Goal: Book appointment/travel/reservation

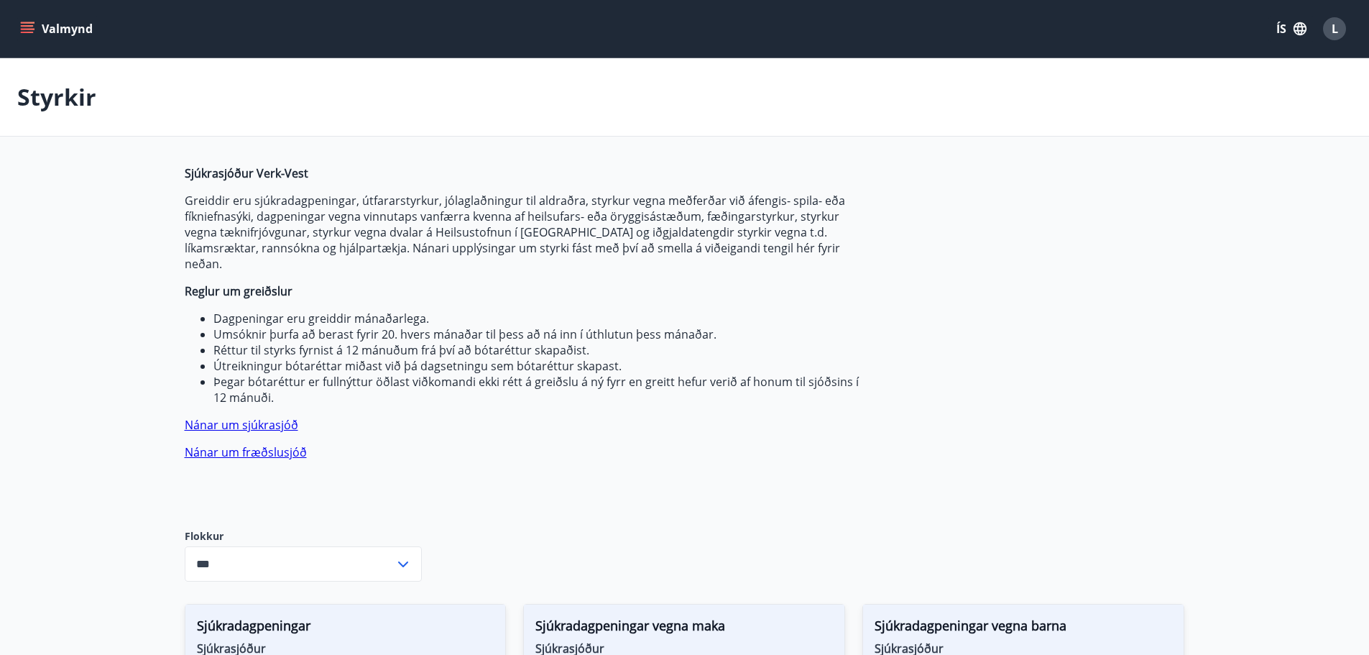
click at [80, 20] on button "Valmynd" at bounding box center [57, 29] width 81 height 26
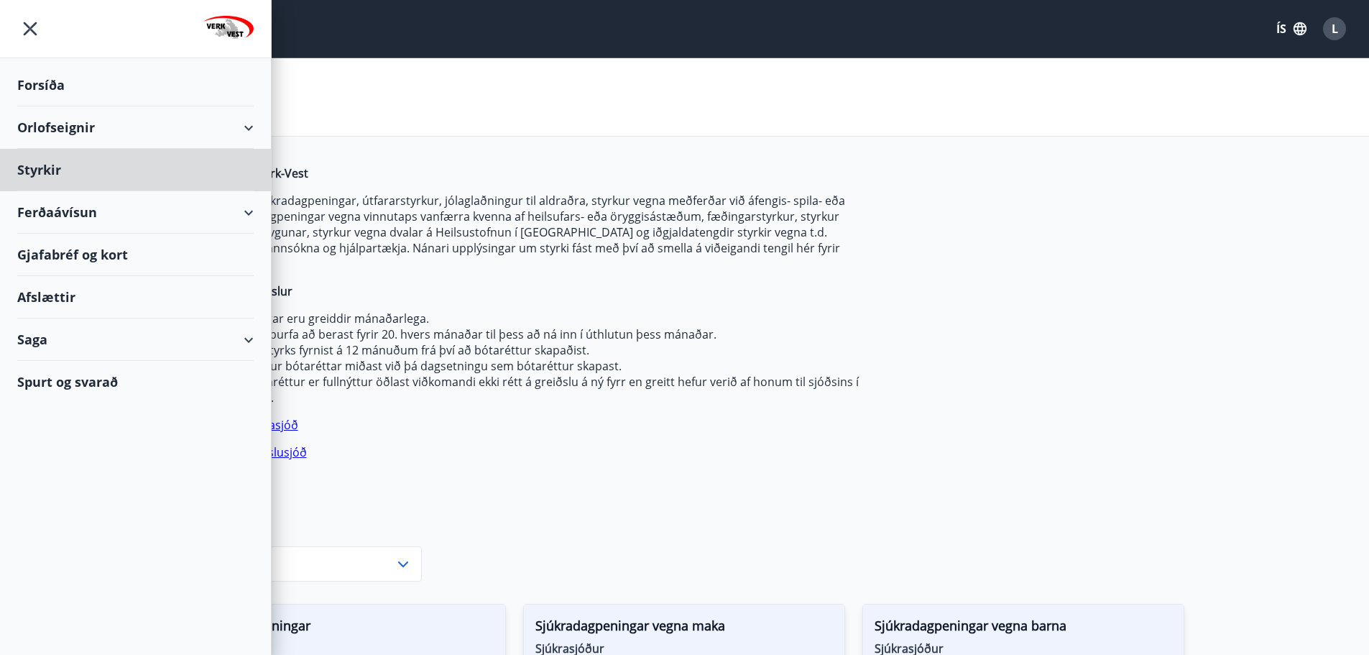
click at [63, 86] on div "Forsíða" at bounding box center [135, 85] width 237 height 42
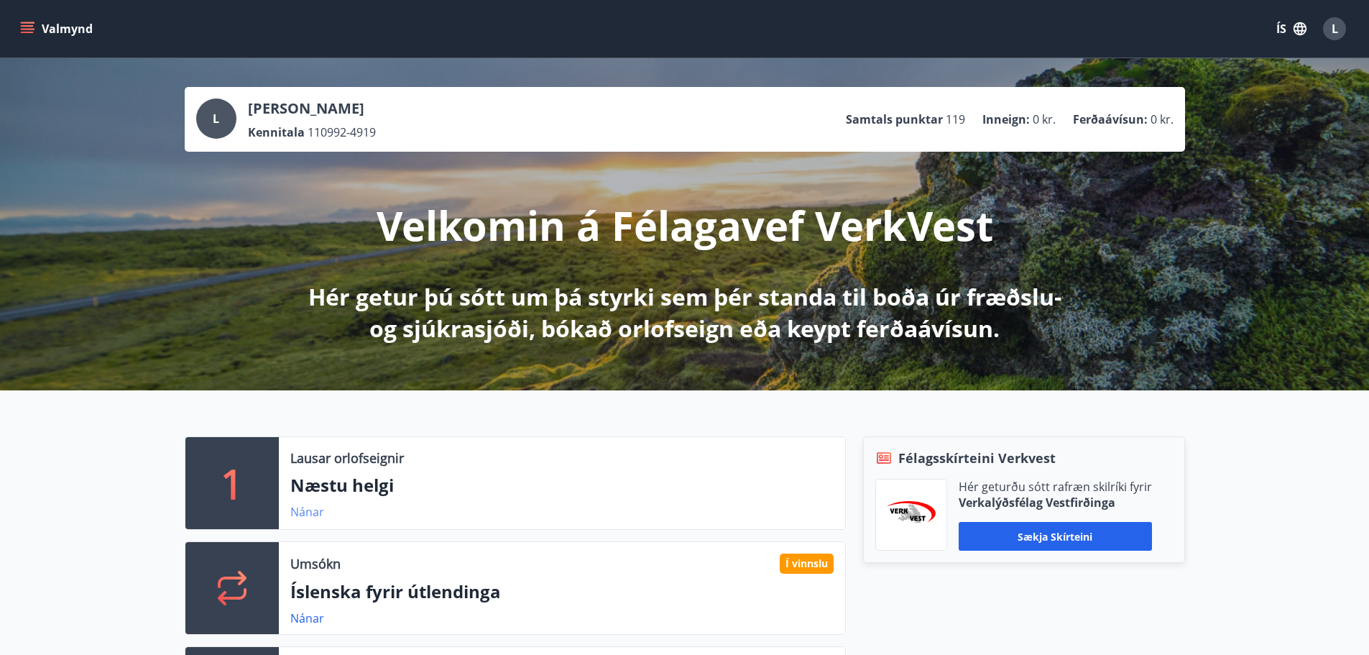
click at [305, 510] on link "Nánar" at bounding box center [307, 512] width 34 height 16
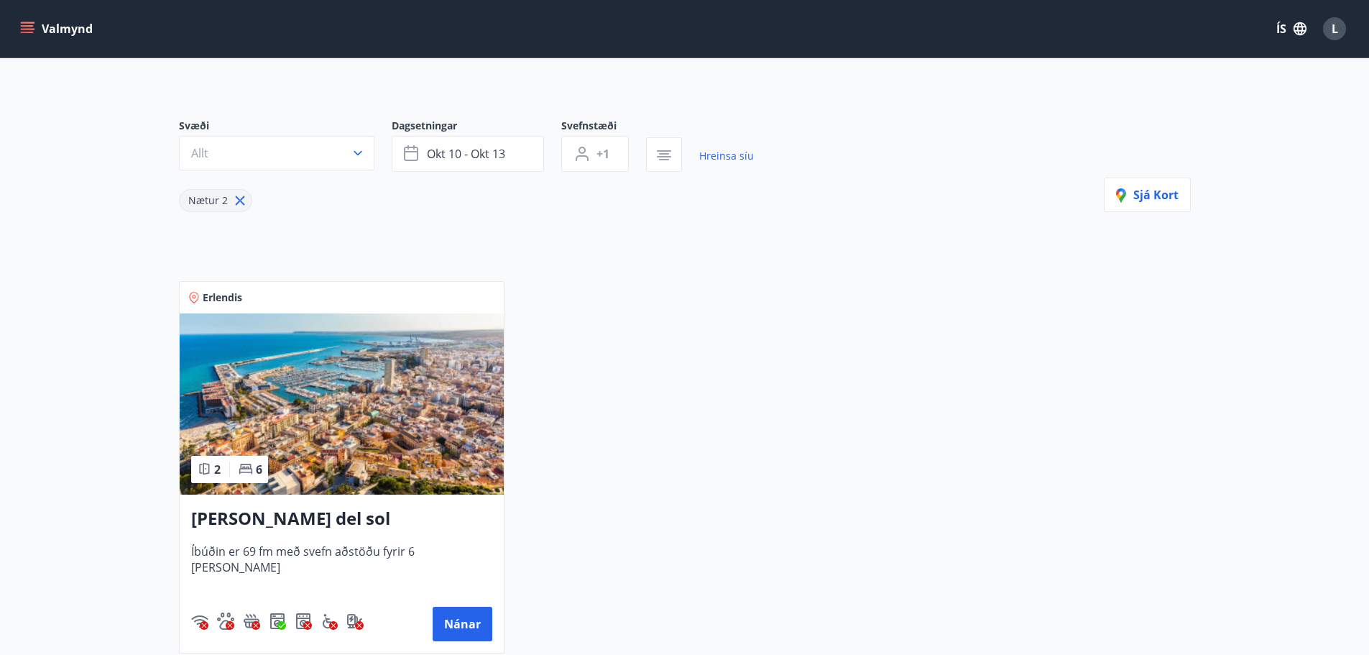
scroll to position [121, 0]
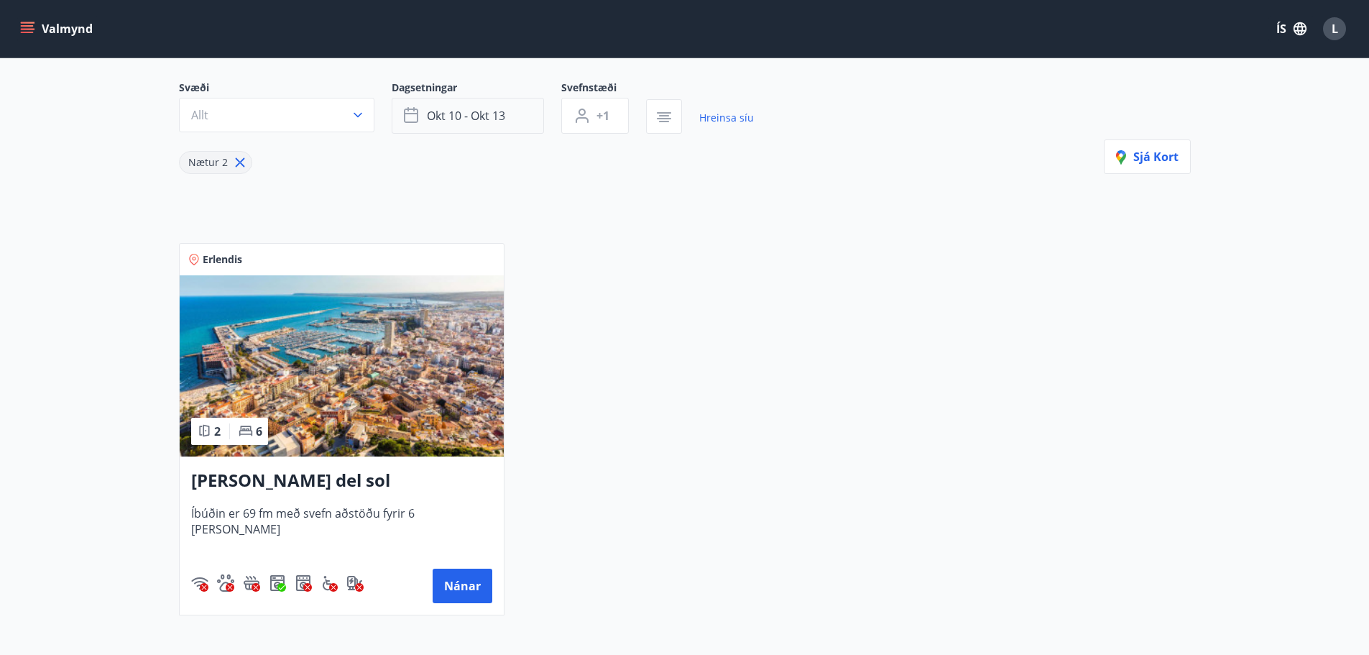
click at [502, 111] on span "okt 10 - okt 13" at bounding box center [466, 116] width 78 height 16
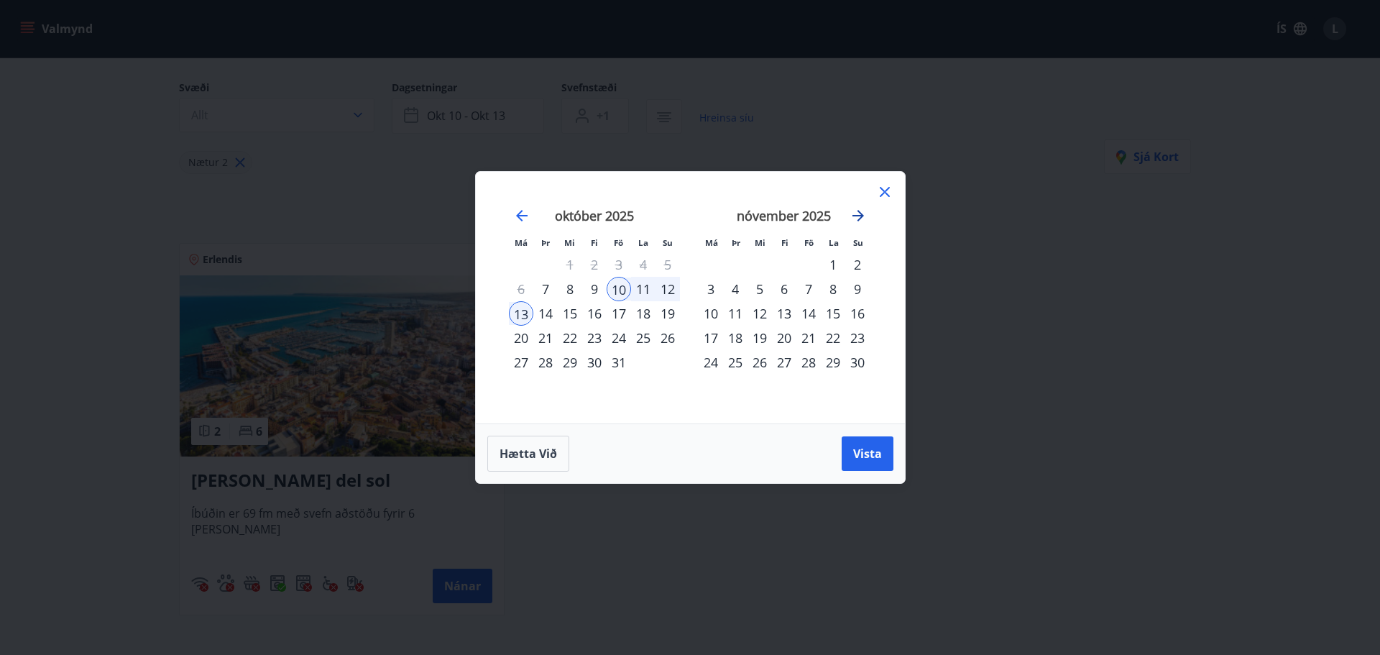
click at [858, 219] on icon "Move forward to switch to the next month." at bounding box center [858, 215] width 17 height 17
click at [855, 221] on icon "Move forward to switch to the next month." at bounding box center [858, 215] width 17 height 17
click at [784, 292] on div "5" at bounding box center [784, 289] width 24 height 24
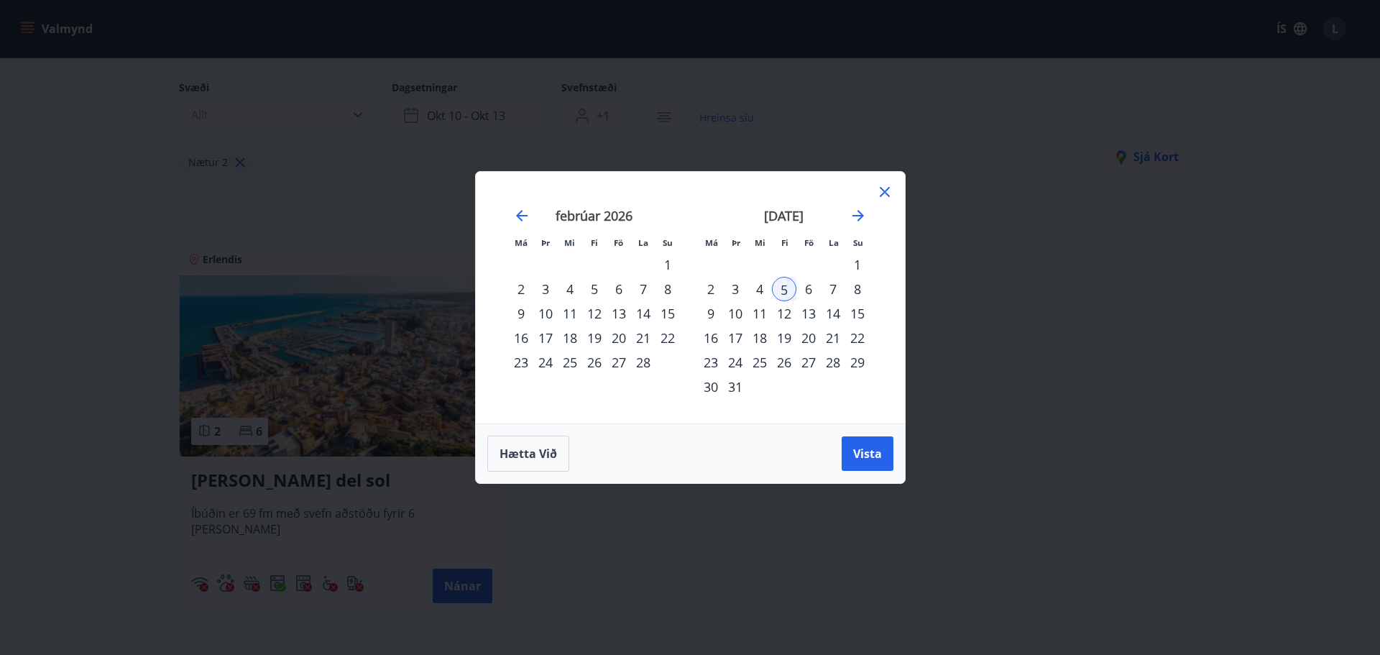
click at [779, 310] on div "12" at bounding box center [784, 313] width 24 height 24
click at [864, 452] on span "Vista" at bounding box center [867, 454] width 29 height 16
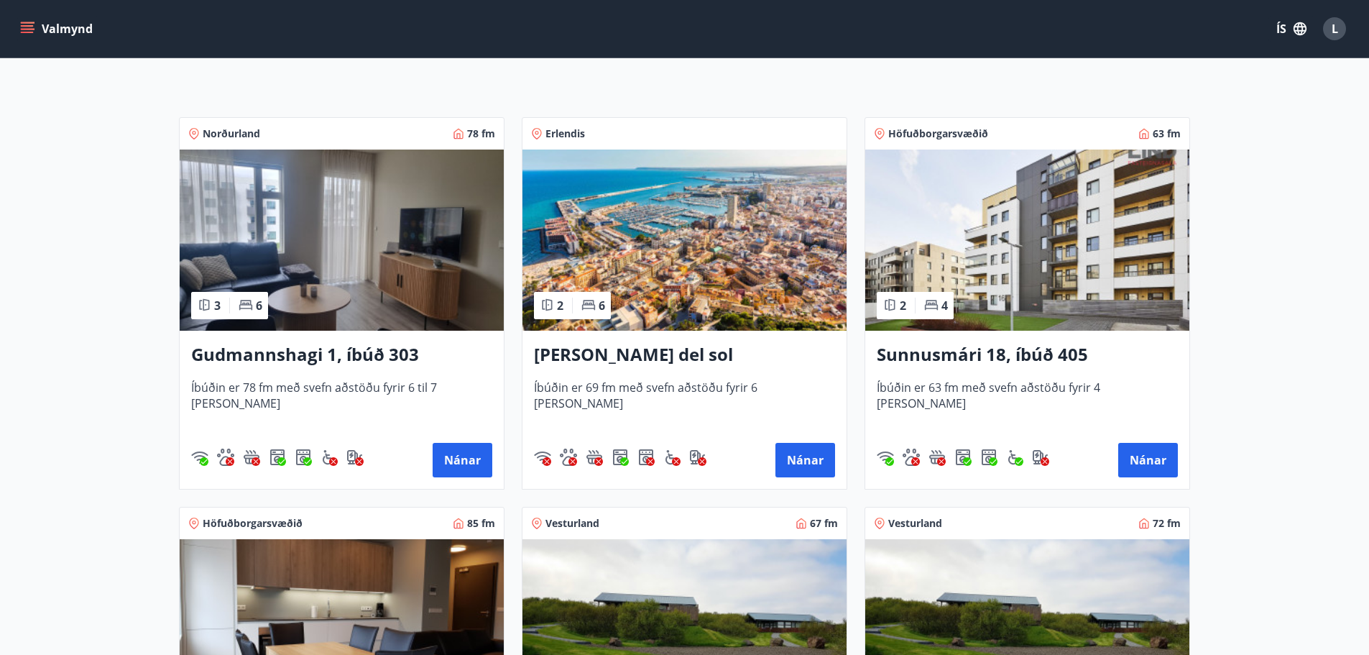
scroll to position [208, 0]
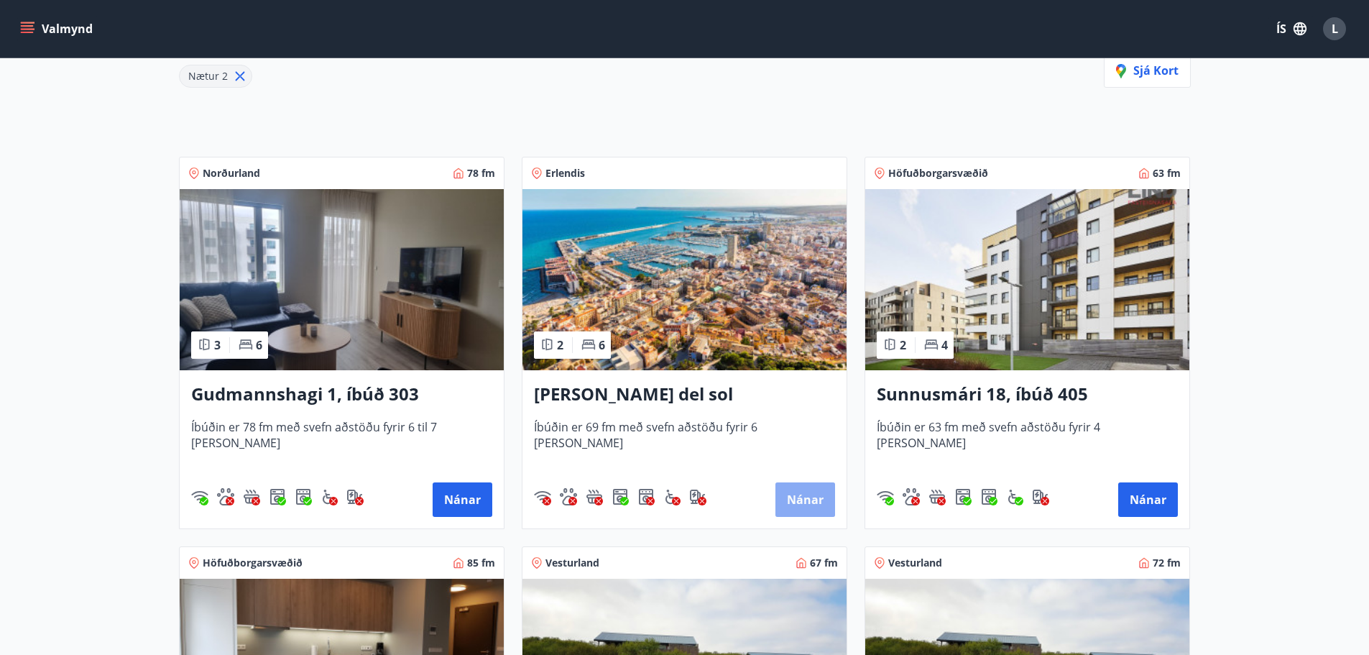
click at [808, 504] on button "Nánar" at bounding box center [806, 499] width 60 height 35
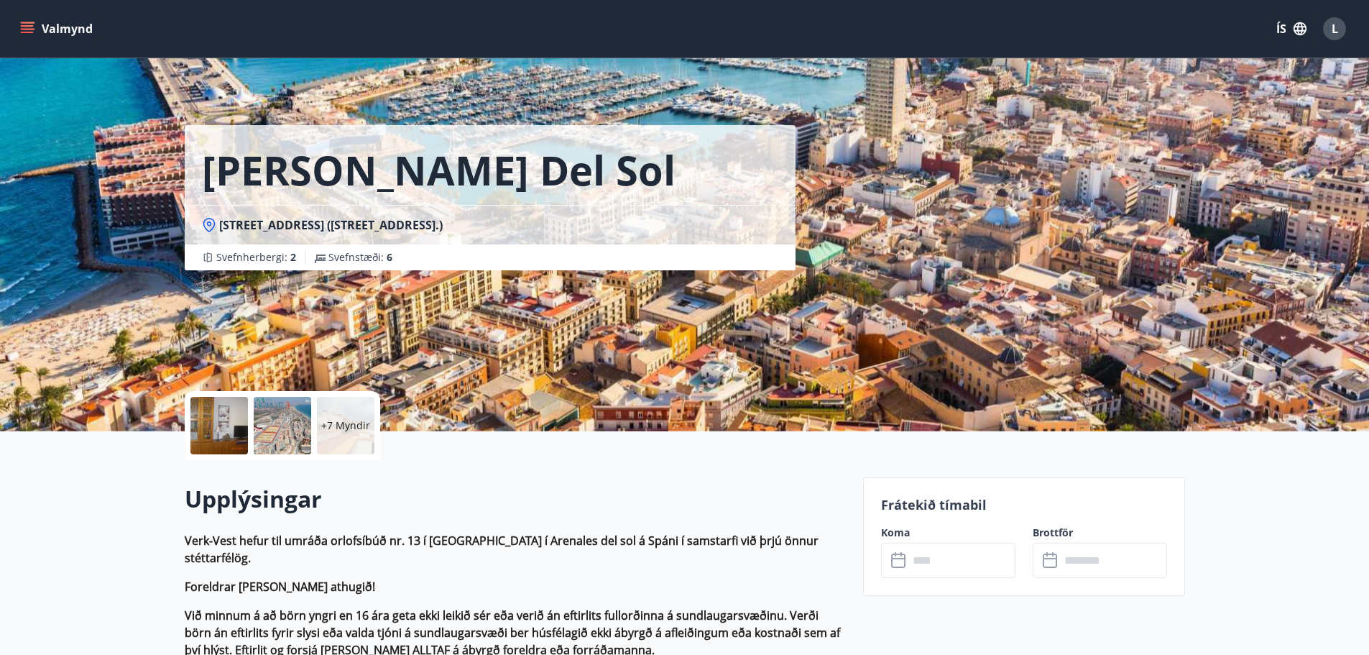
click at [1275, 28] on div "Valmynd ÍS L" at bounding box center [684, 29] width 1335 height 35
click at [1275, 28] on button "ÍS" at bounding box center [1292, 29] width 46 height 26
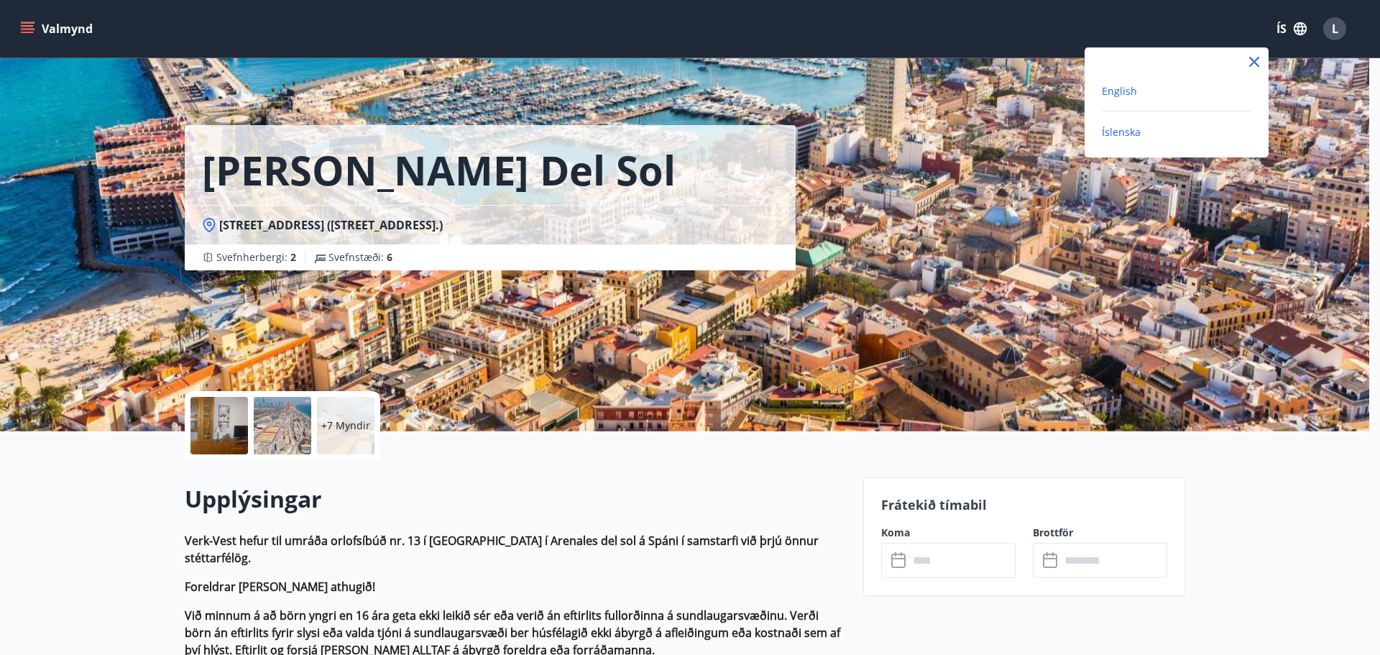
click at [1125, 91] on span "English" at bounding box center [1119, 91] width 35 height 14
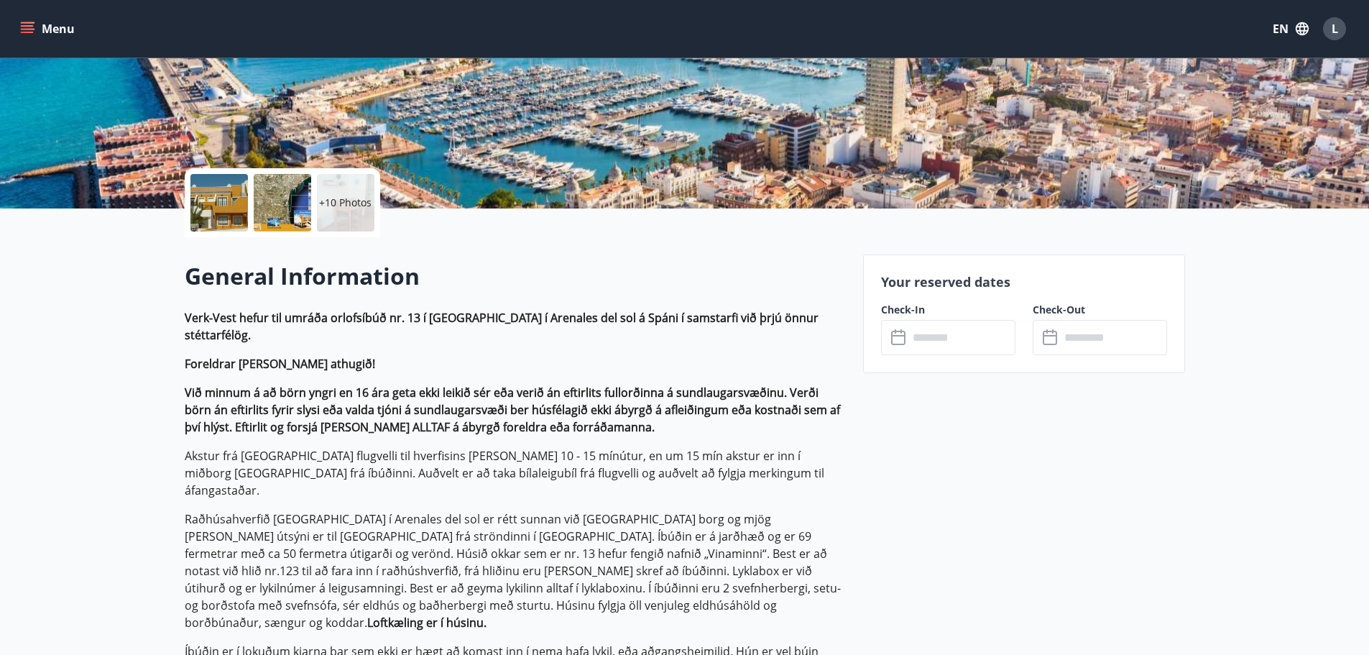
scroll to position [320, 0]
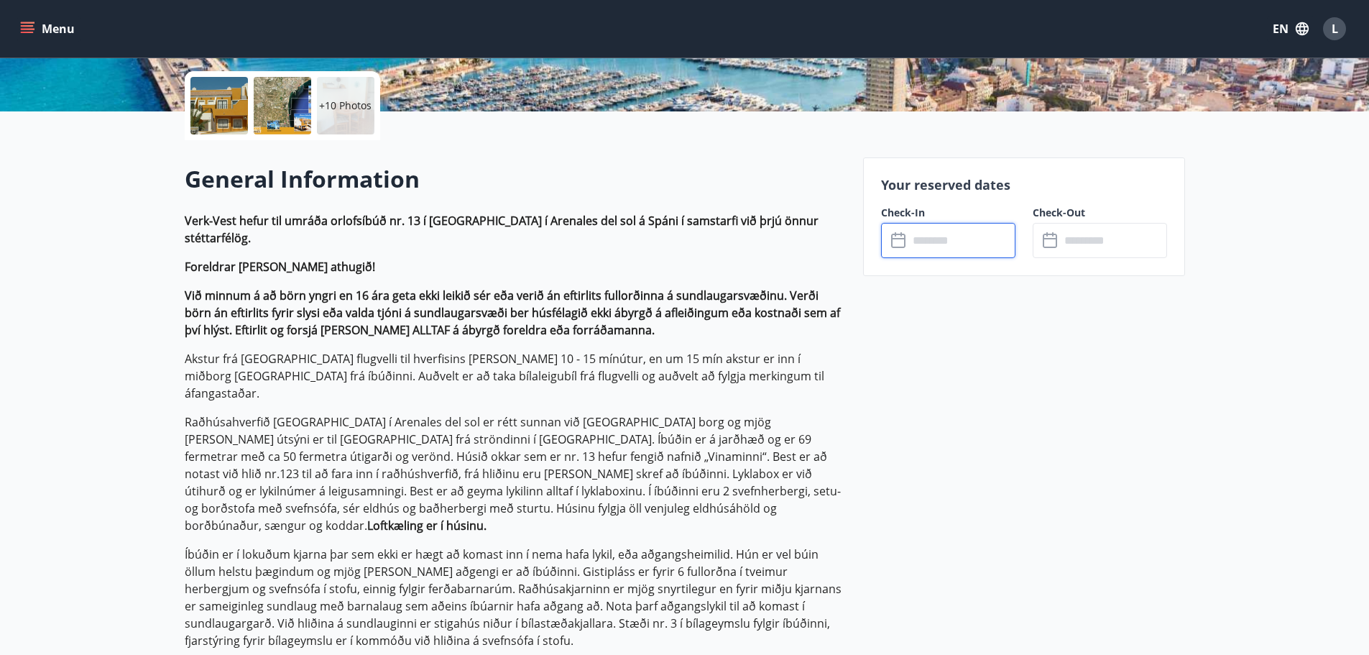
click at [950, 234] on input "text" at bounding box center [962, 240] width 107 height 35
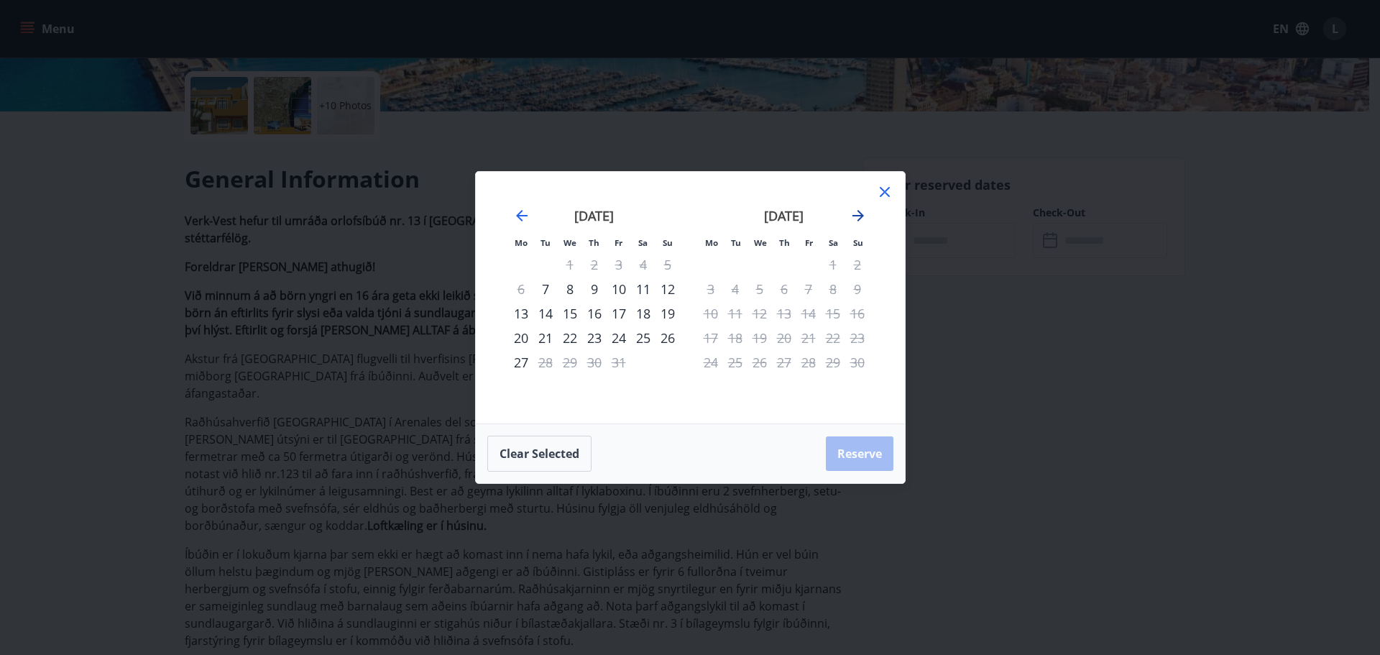
click at [864, 216] on icon "Move forward to switch to the next month." at bounding box center [859, 216] width 12 height 12
click at [860, 216] on icon "Move forward to switch to the next month." at bounding box center [859, 216] width 12 height 12
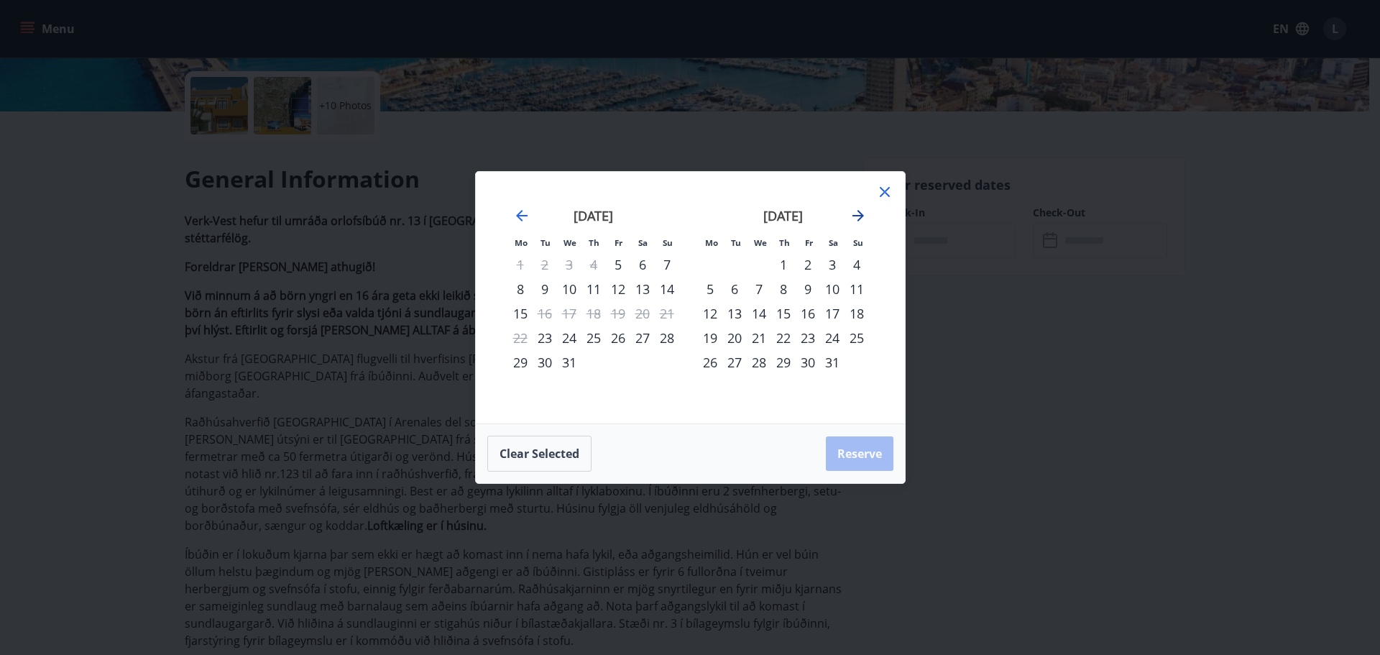
click at [860, 216] on icon "Move forward to switch to the next month." at bounding box center [859, 216] width 12 height 12
drag, startPoint x: 860, startPoint y: 216, endPoint x: 771, endPoint y: 363, distance: 172.6
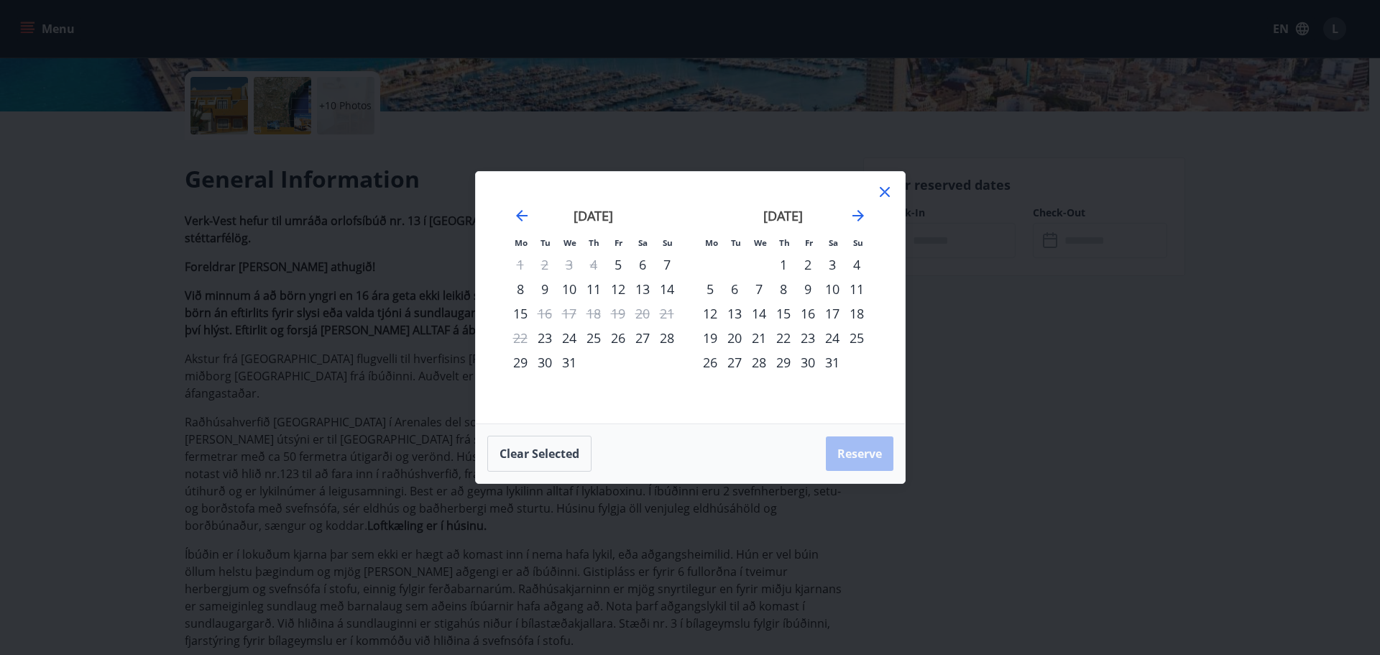
click at [771, 363] on div "[DATE] 1 2 3 4 5 6 7 8 9 10 11 12 13 14 15 16 17 18 19 20 21 22 23 24 25 26 27 …" at bounding box center [690, 297] width 394 height 217
click at [782, 336] on div "22" at bounding box center [783, 338] width 24 height 24
click at [784, 363] on div "29" at bounding box center [783, 362] width 24 height 24
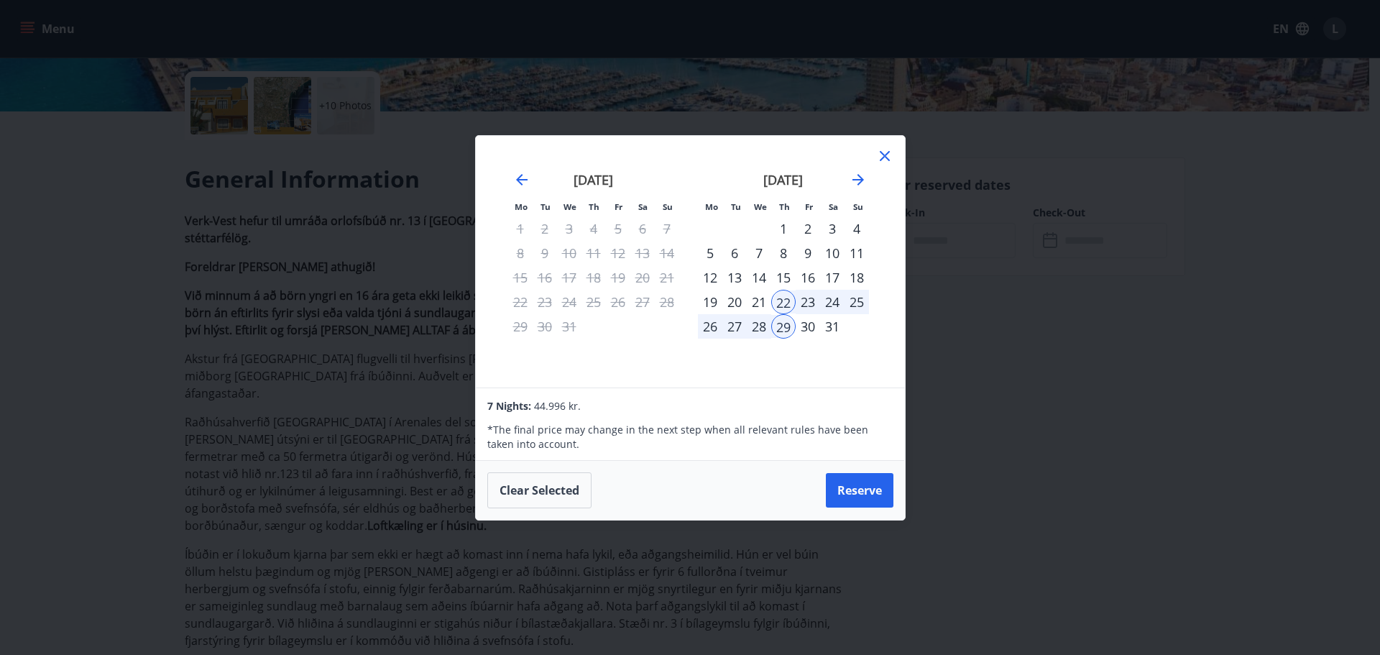
click at [888, 160] on icon at bounding box center [885, 156] width 10 height 10
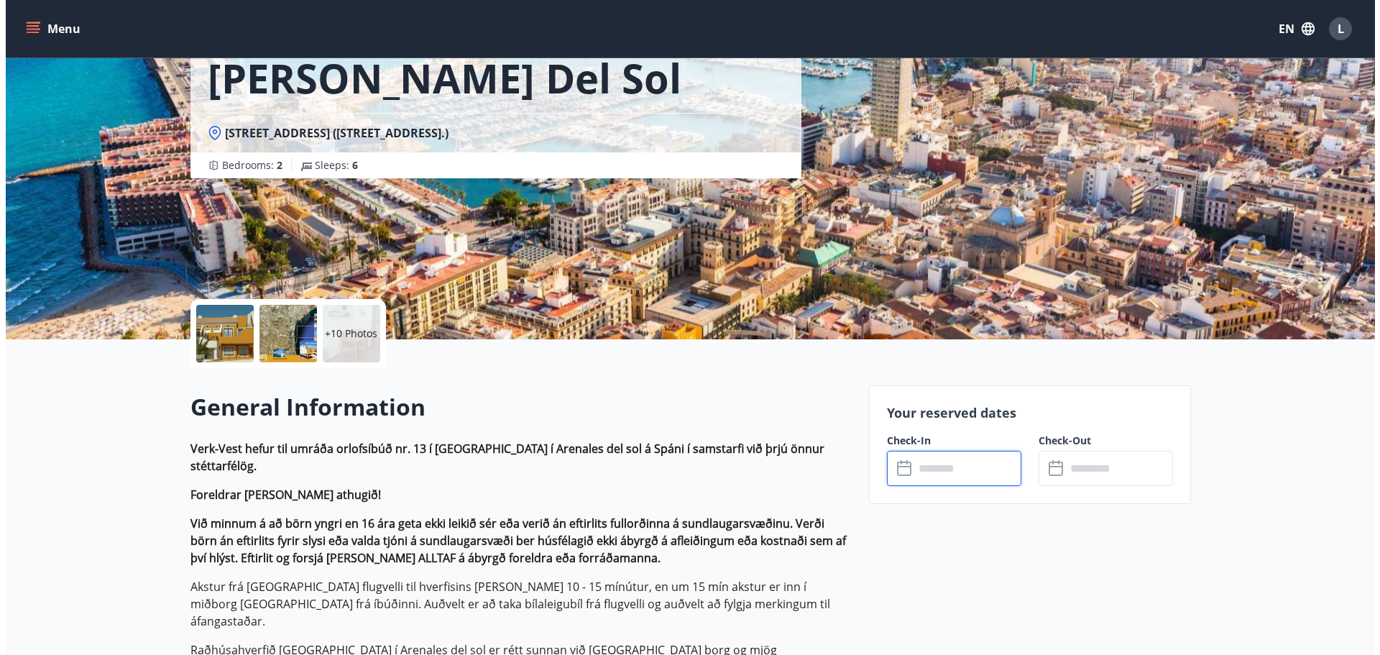
scroll to position [89, 0]
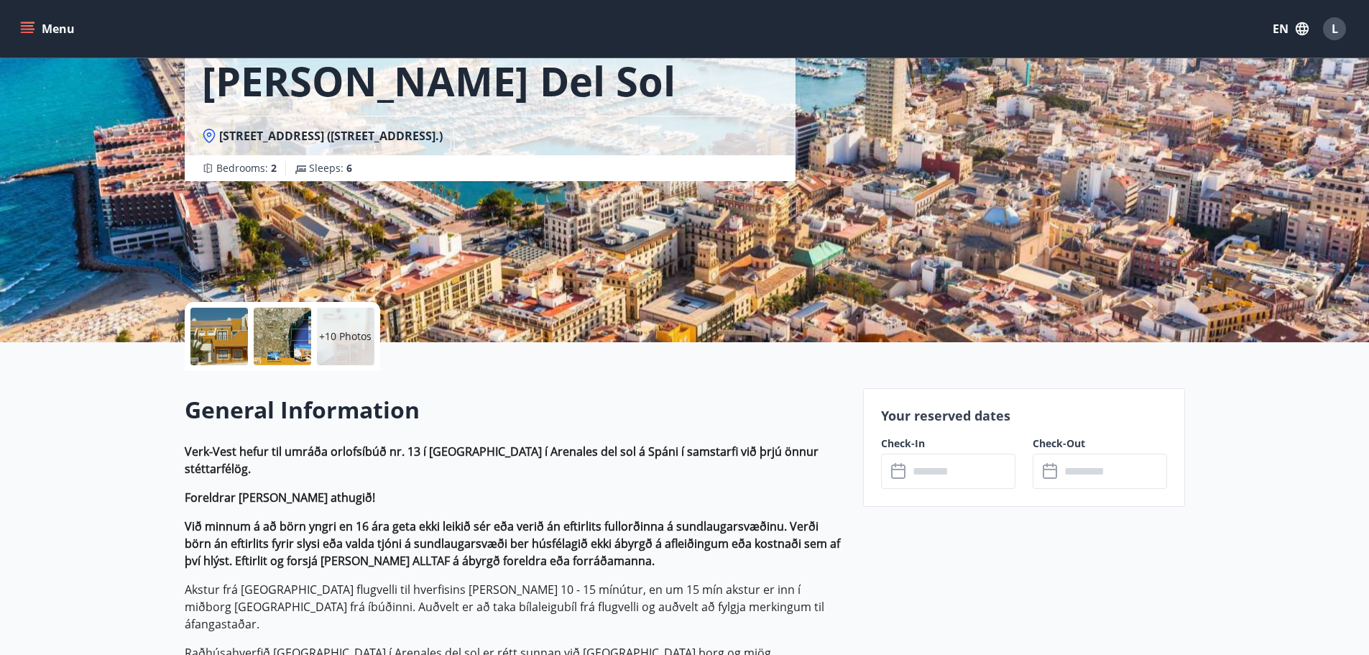
click at [192, 341] on div at bounding box center [219, 337] width 58 height 58
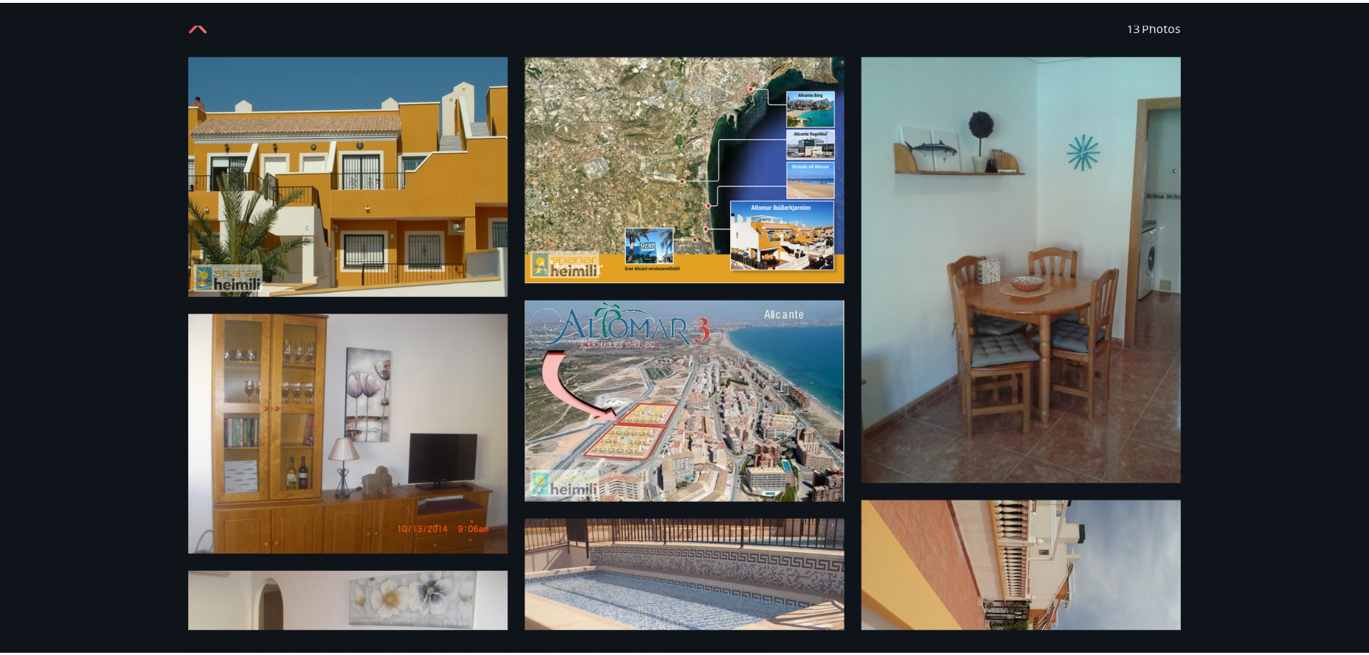
scroll to position [0, 0]
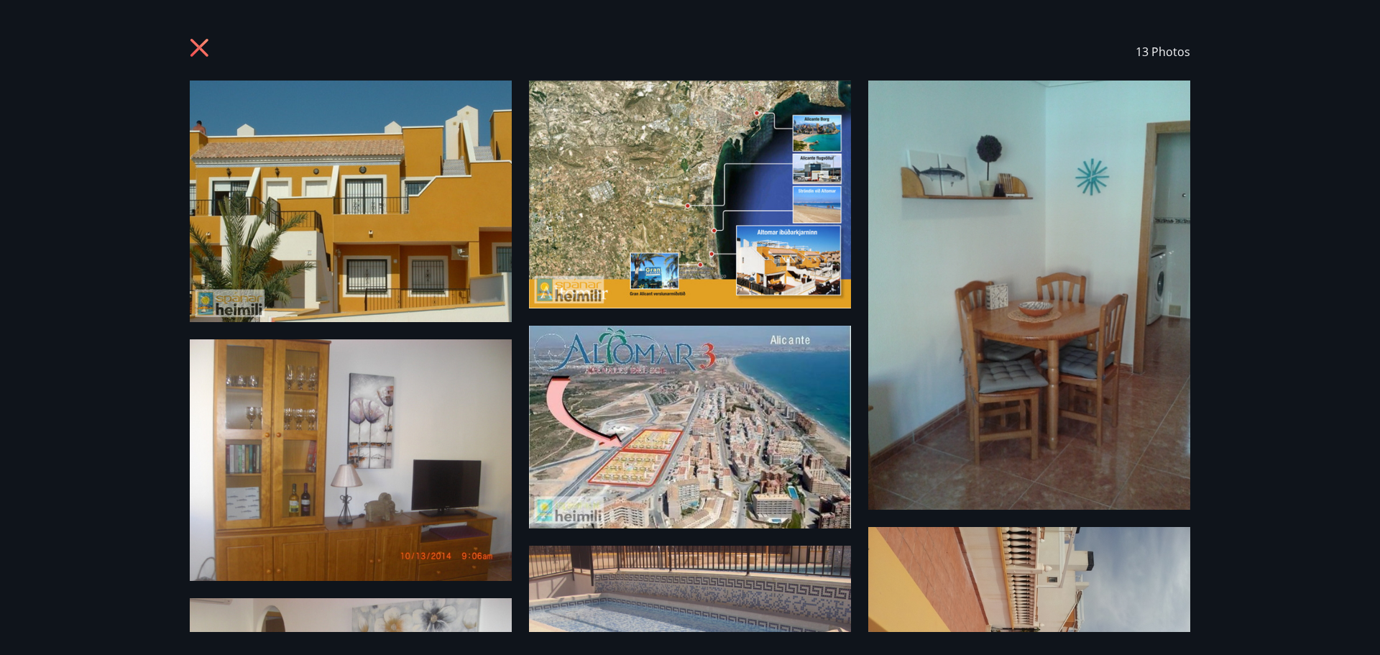
click at [206, 43] on icon at bounding box center [201, 49] width 23 height 23
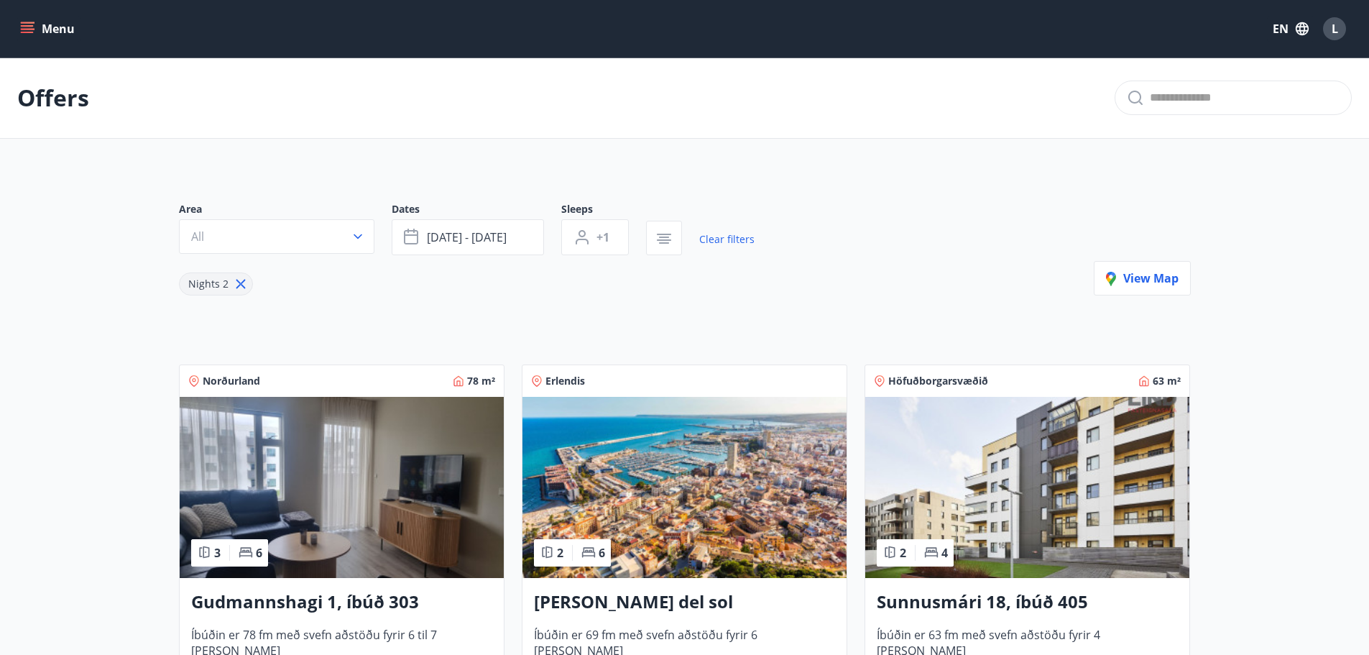
scroll to position [40, 0]
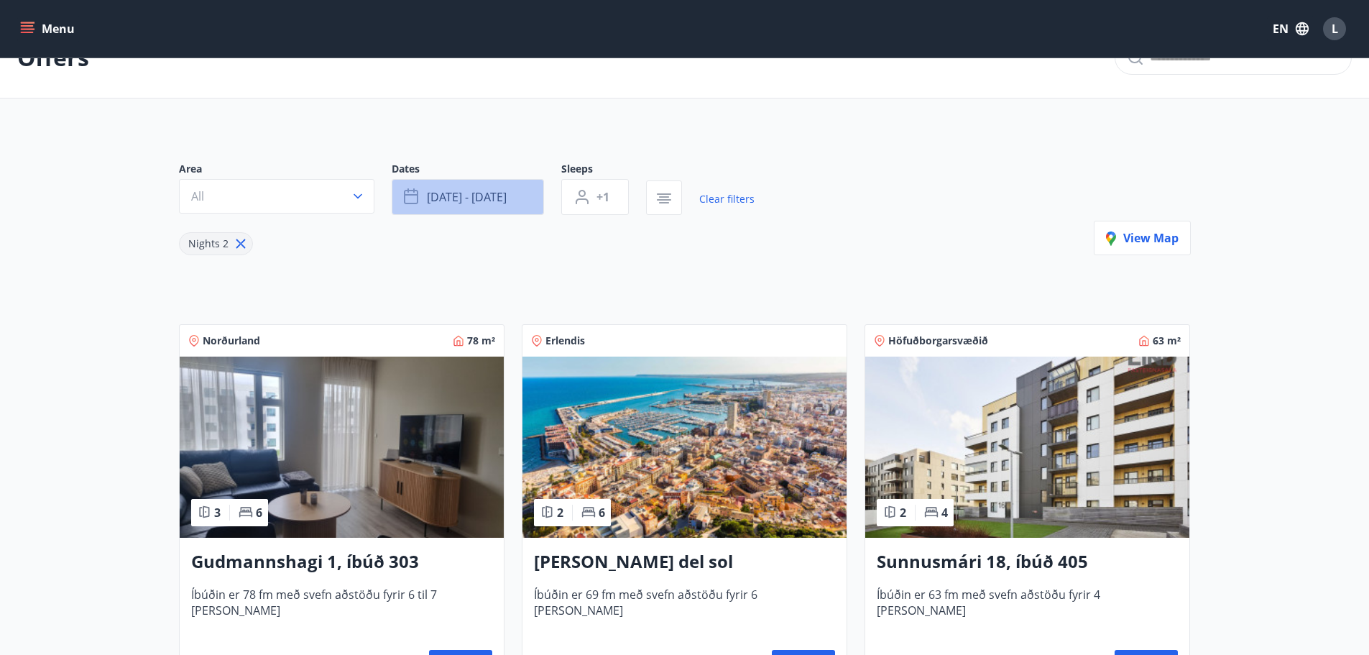
click at [462, 195] on span "[DATE] - [DATE]" at bounding box center [467, 197] width 80 height 16
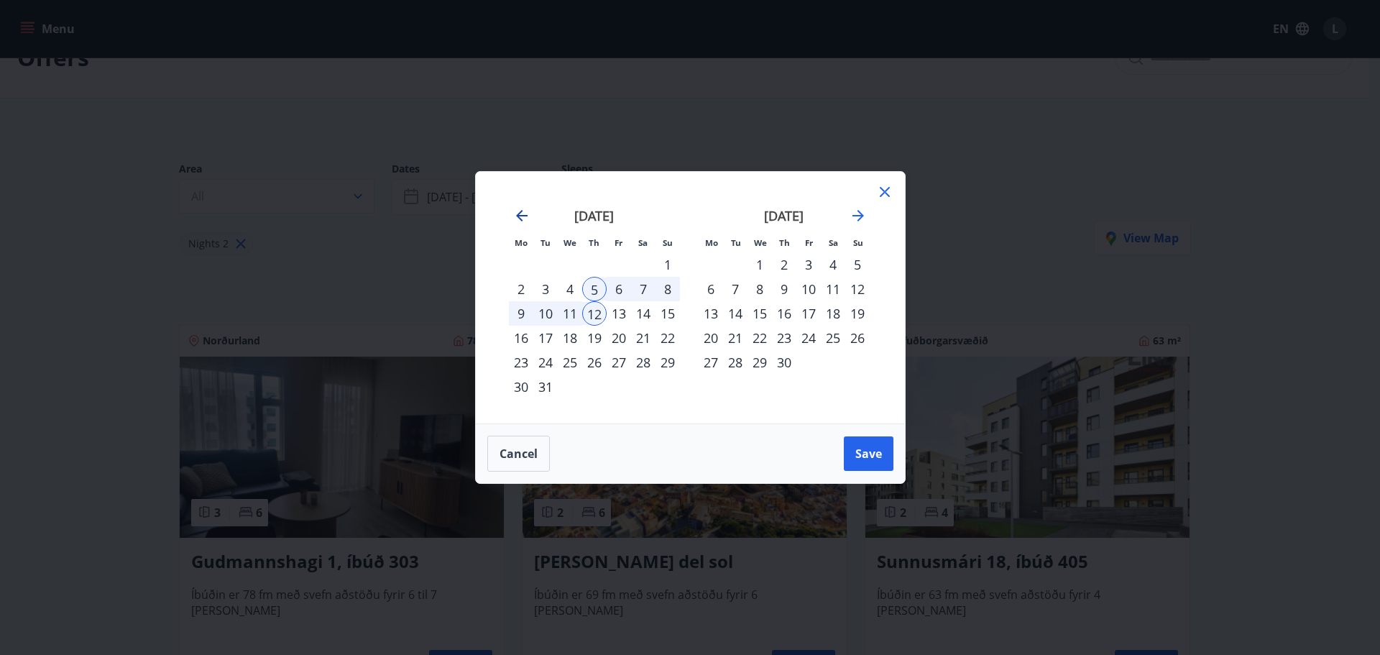
click at [524, 216] on icon "Move backward to switch to the previous month." at bounding box center [522, 216] width 12 height 12
click at [622, 309] on div "19" at bounding box center [619, 313] width 24 height 24
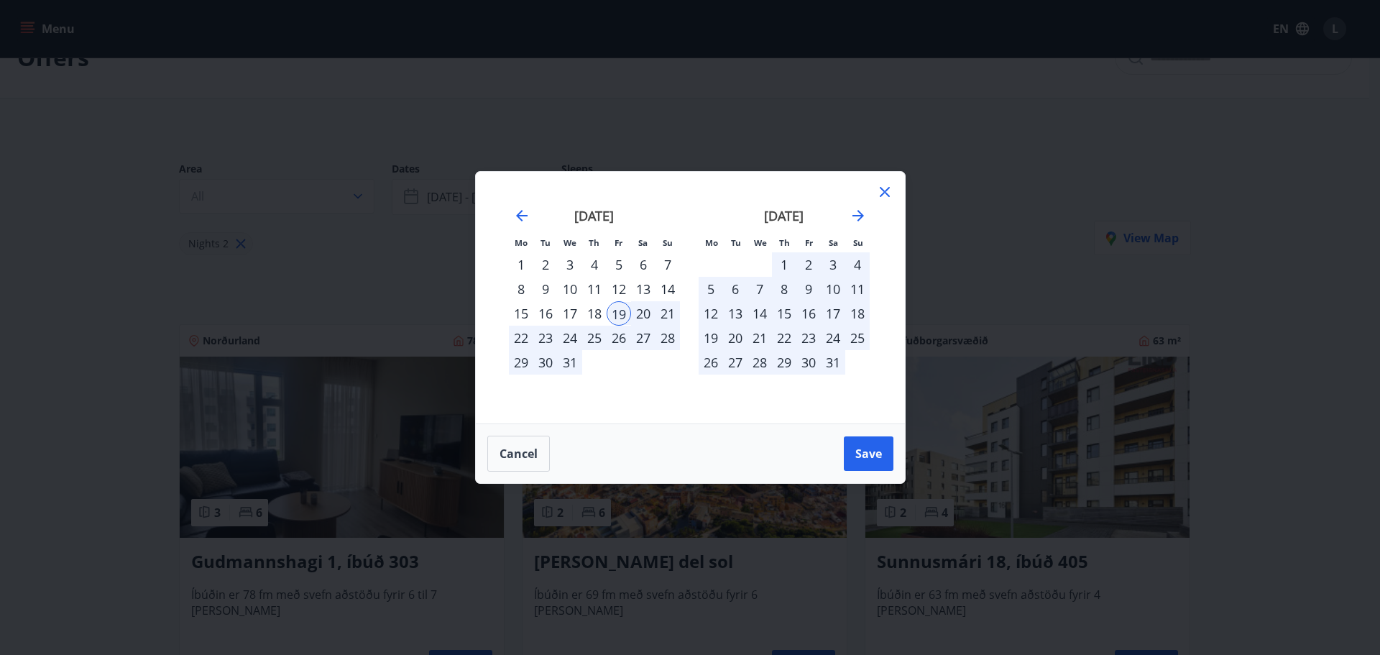
click at [546, 339] on div "23" at bounding box center [545, 338] width 24 height 24
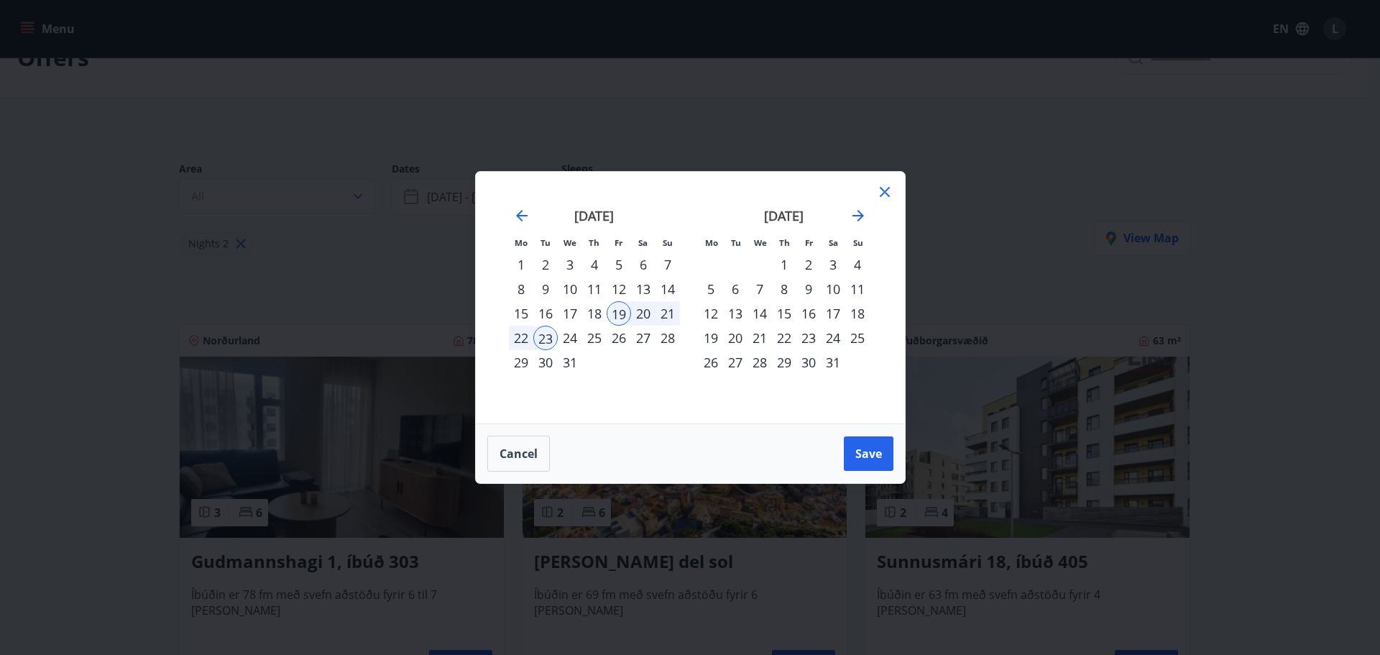
click at [546, 339] on div "23" at bounding box center [545, 338] width 24 height 24
click at [574, 337] on div "24" at bounding box center [570, 338] width 24 height 24
click at [541, 367] on div "30" at bounding box center [545, 362] width 24 height 24
click at [571, 361] on div "31" at bounding box center [570, 362] width 24 height 24
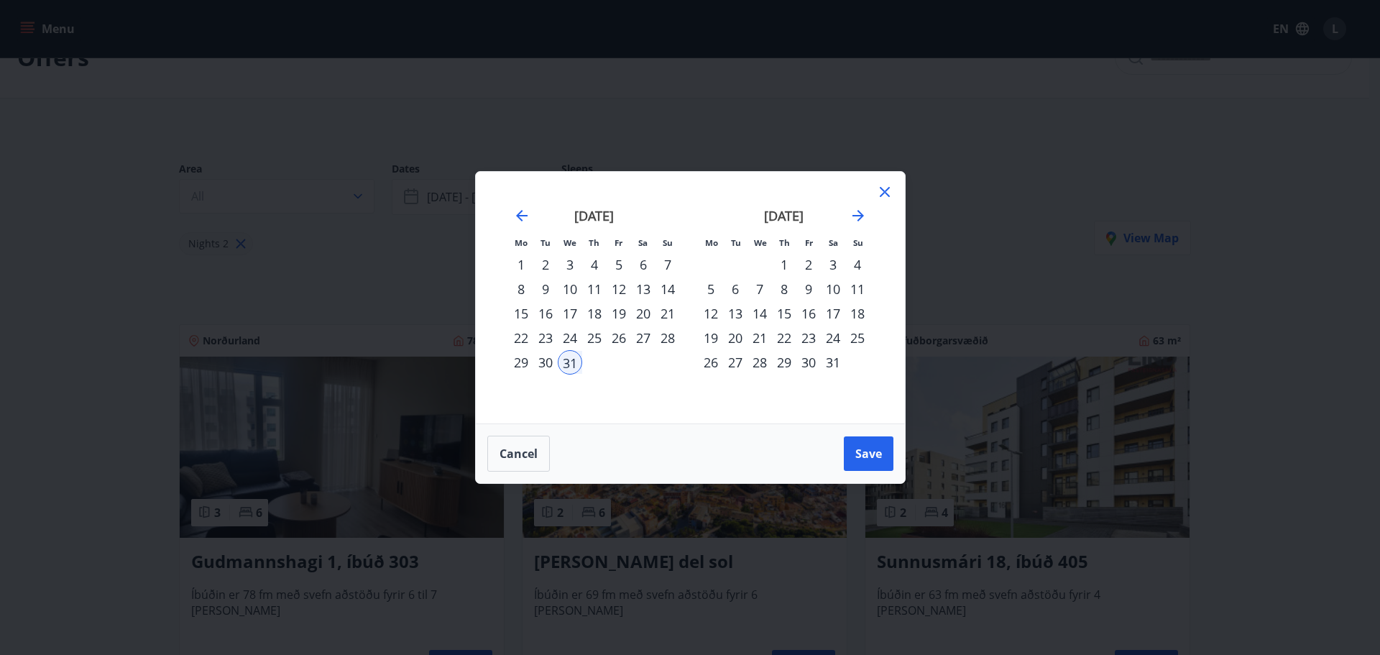
click at [860, 261] on div "4" at bounding box center [857, 264] width 24 height 24
click at [868, 467] on button "Save" at bounding box center [869, 453] width 50 height 35
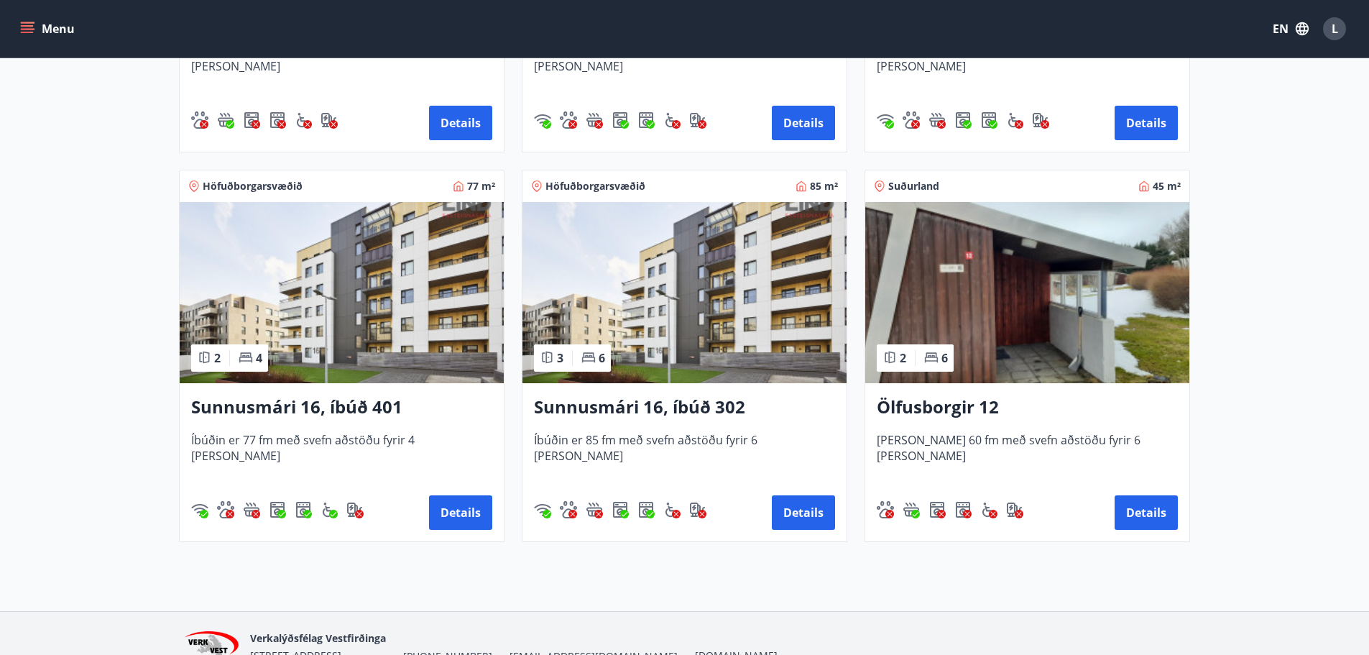
scroll to position [977, 0]
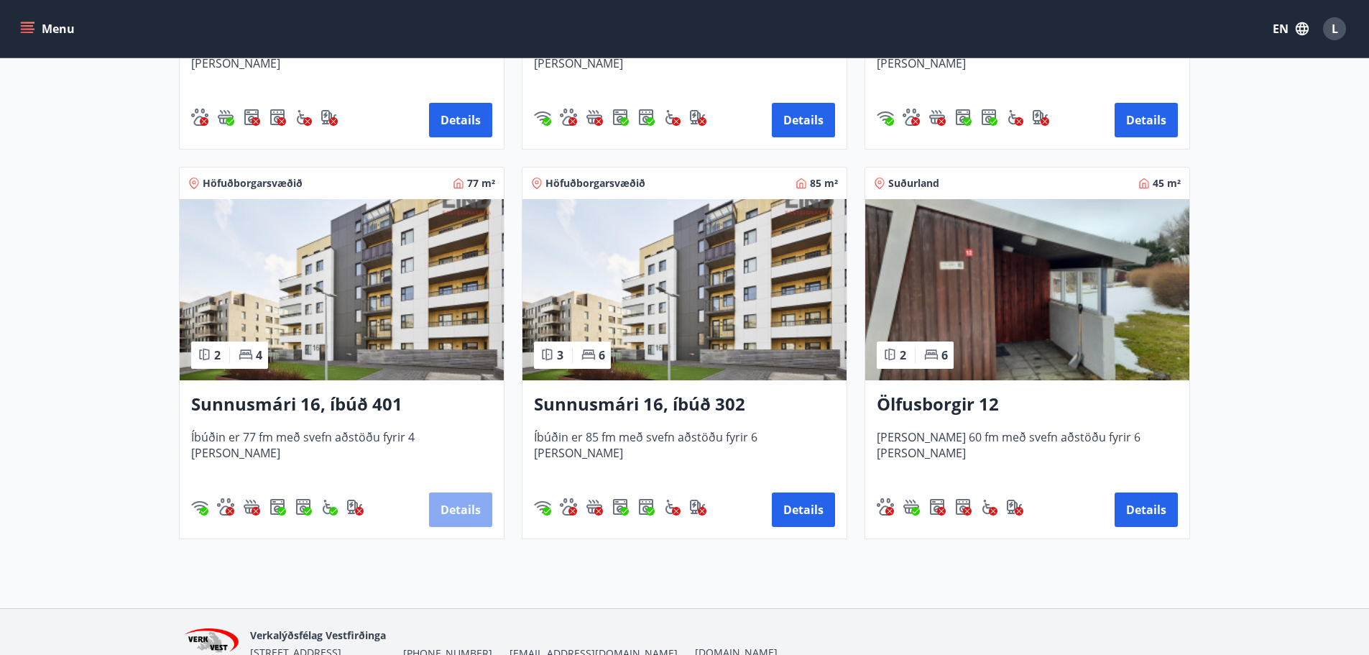
click at [450, 517] on button "Details" at bounding box center [460, 509] width 63 height 35
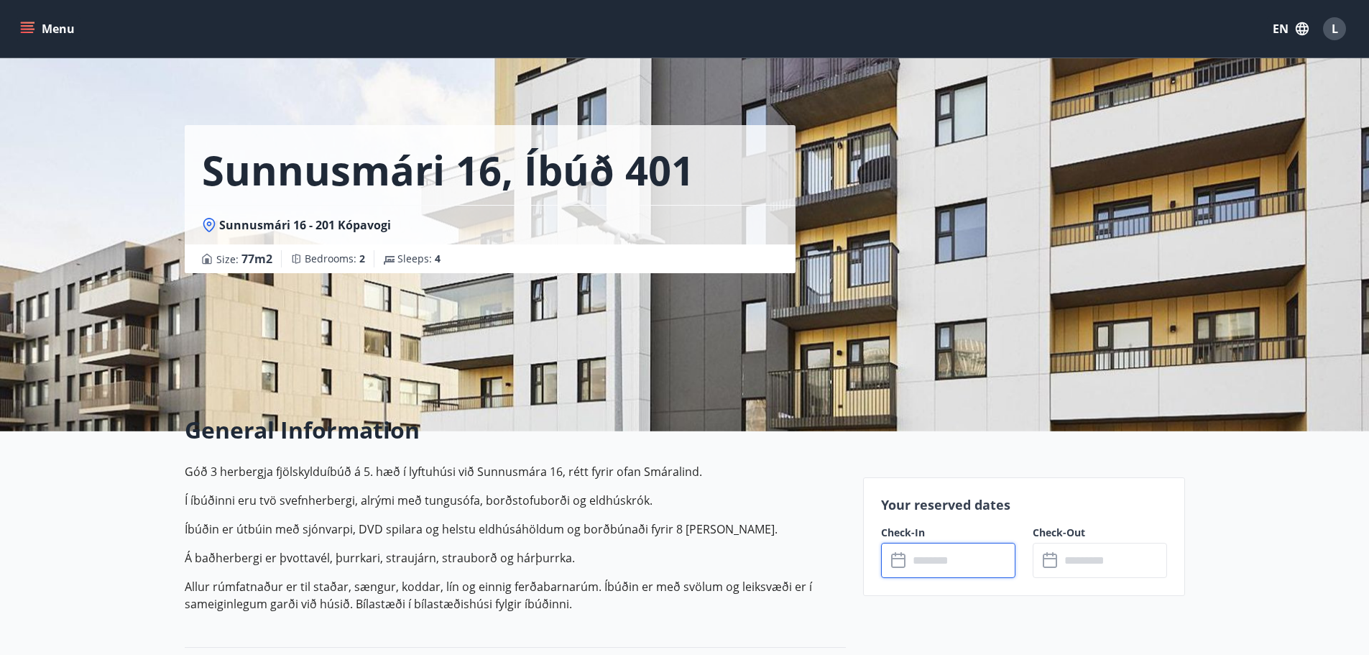
click at [955, 547] on input "text" at bounding box center [962, 560] width 107 height 35
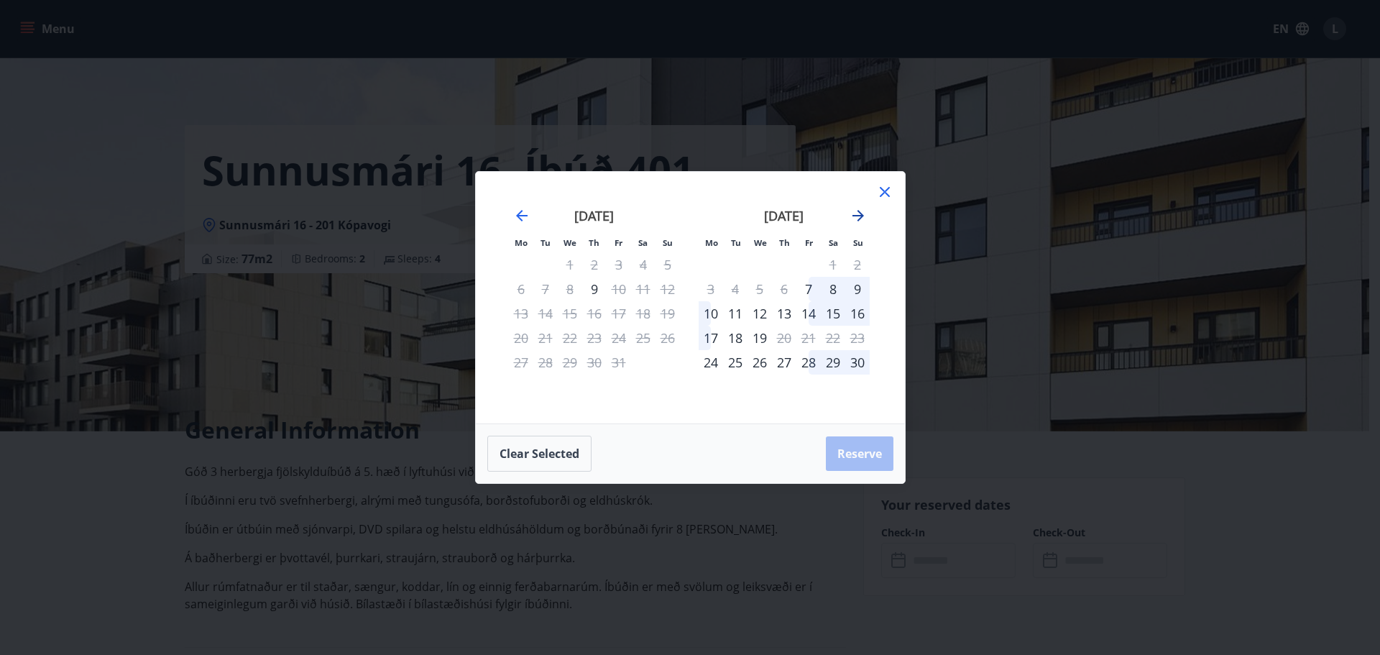
click at [863, 220] on icon "Move forward to switch to the next month." at bounding box center [858, 215] width 17 height 17
click at [756, 364] on div "31" at bounding box center [760, 362] width 24 height 24
click at [858, 217] on icon "Move forward to switch to the next month." at bounding box center [858, 215] width 17 height 17
click at [857, 262] on div "4" at bounding box center [857, 264] width 24 height 24
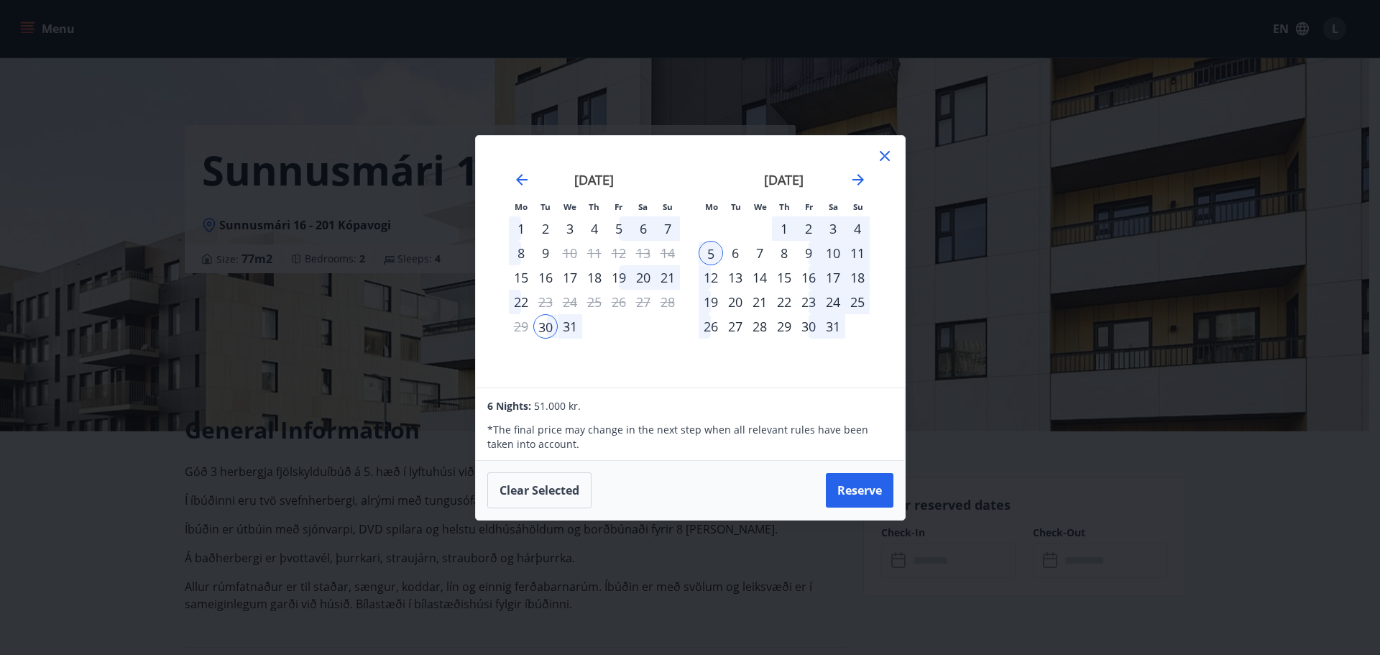
click at [1080, 404] on div "Mo Tu We Th Fr Sa Su Mo Tu We Th Fr Sa Su [DATE] 1 2 3 4 5 6 7 8 9 10 11 12 13 …" at bounding box center [690, 327] width 1380 height 655
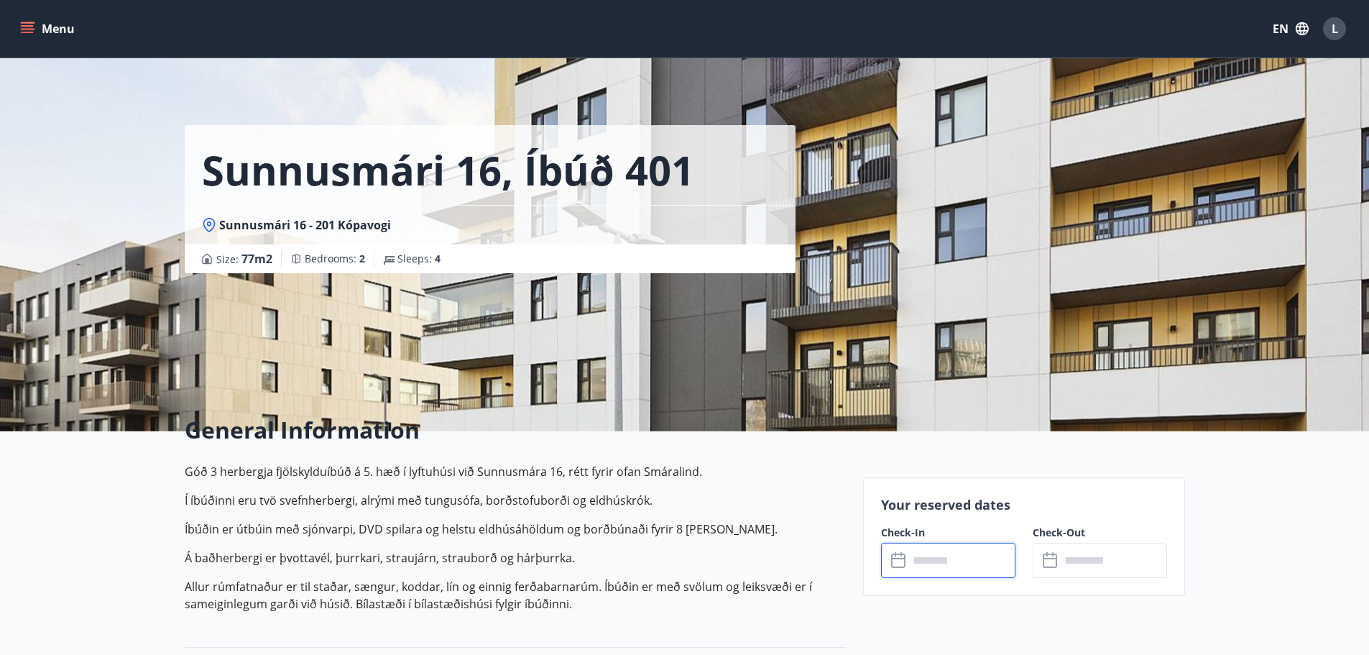
click at [961, 571] on input "text" at bounding box center [962, 560] width 107 height 35
